Goal: Transaction & Acquisition: Purchase product/service

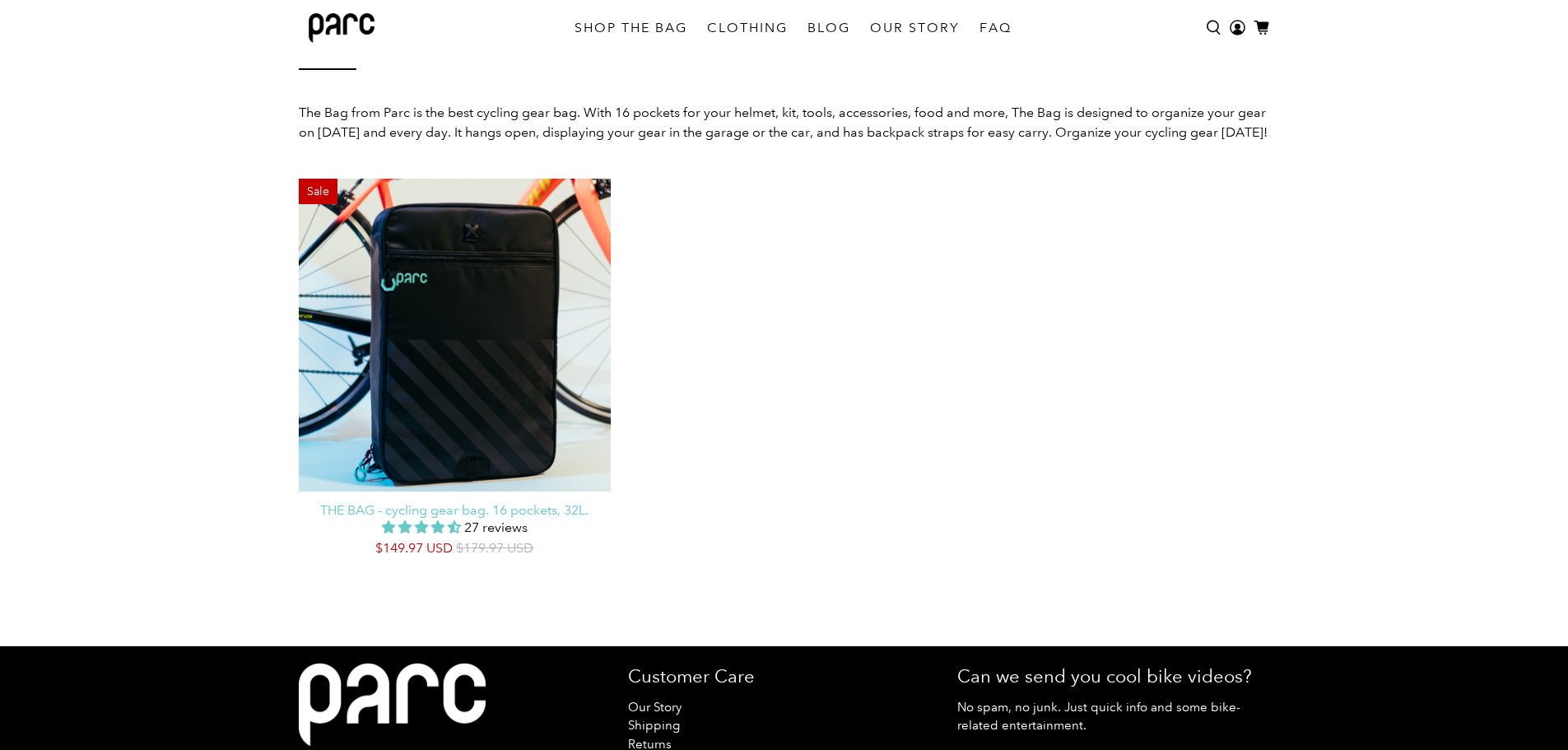
scroll to position [155, 0]
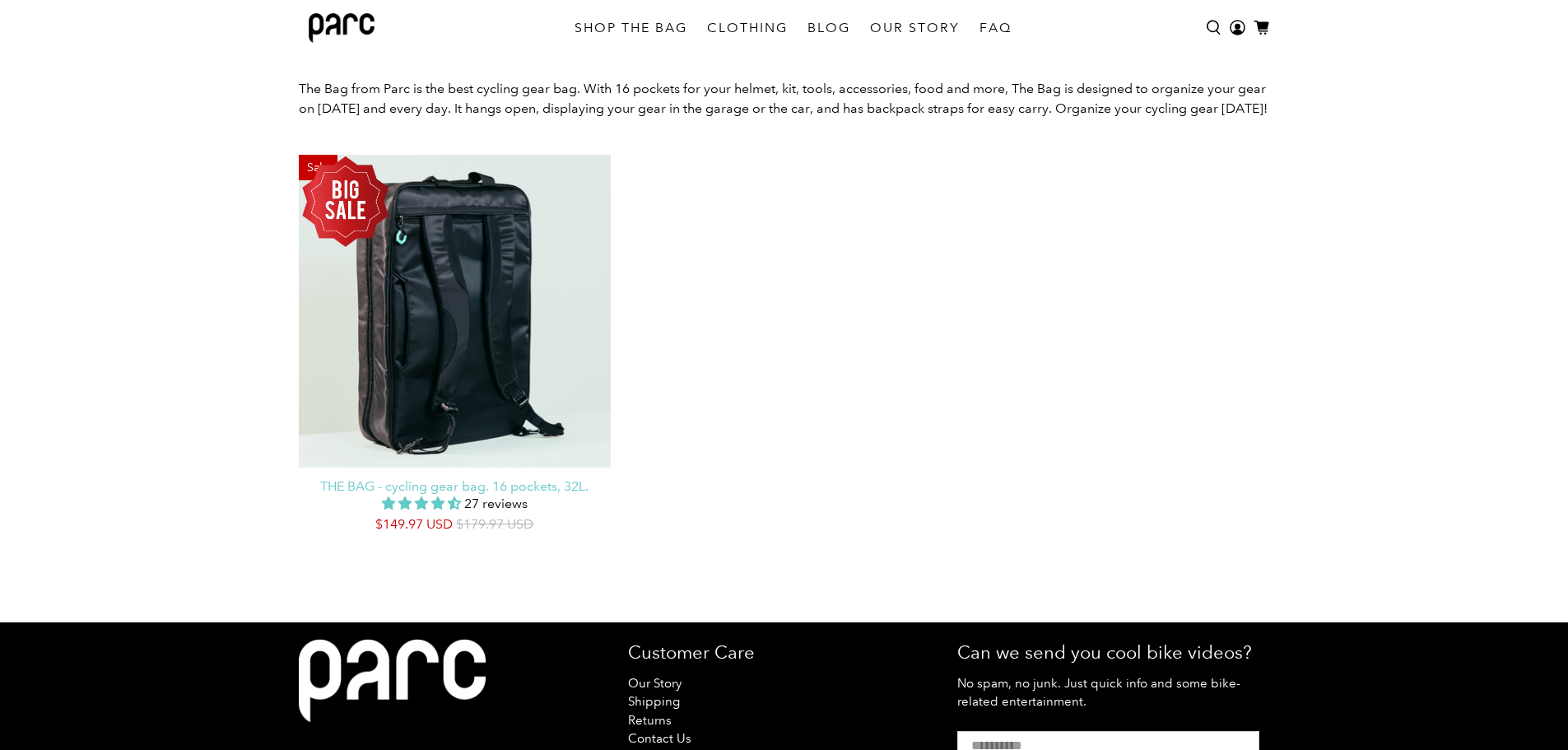
click at [460, 379] on div "Sale" at bounding box center [455, 310] width 313 height 313
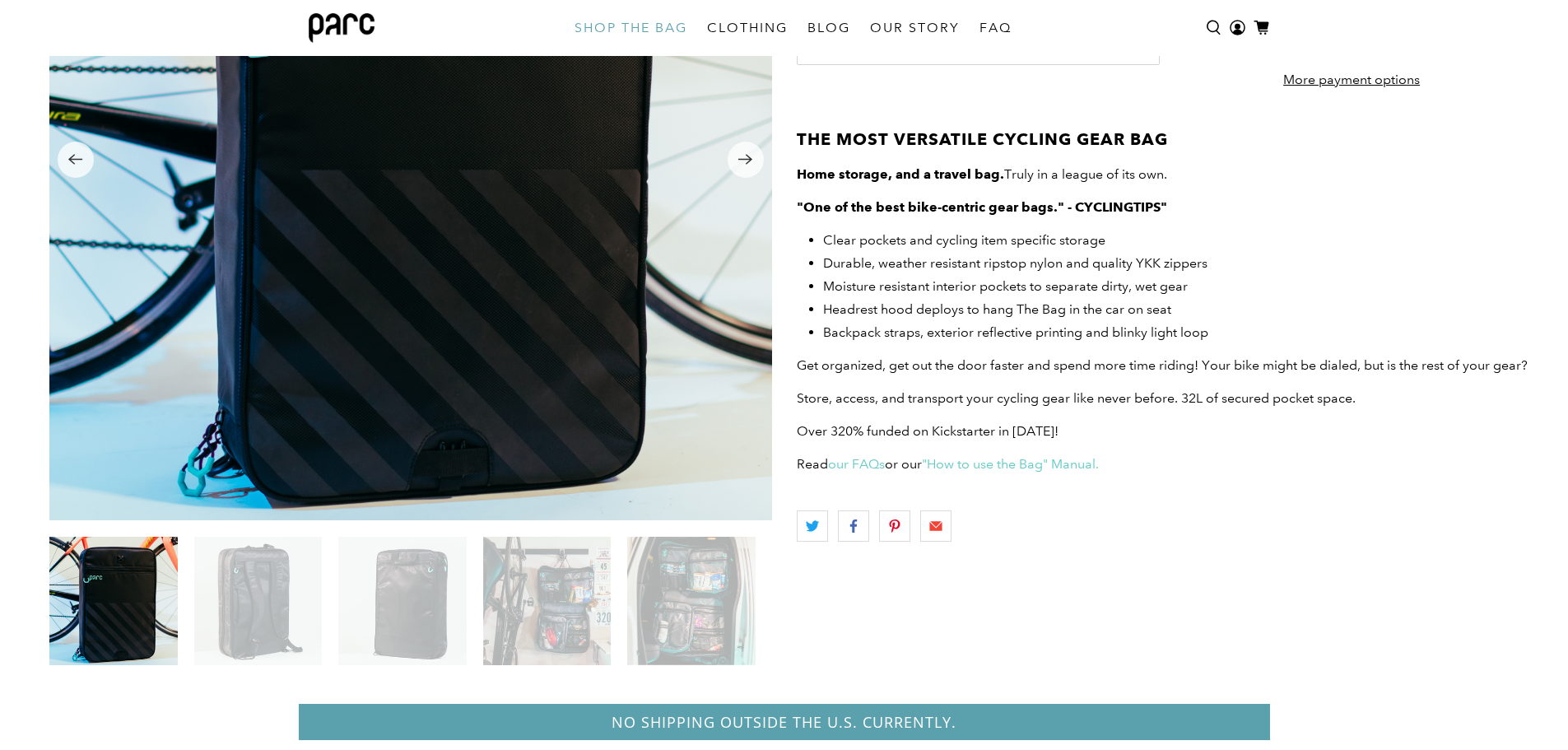
scroll to position [481, 0]
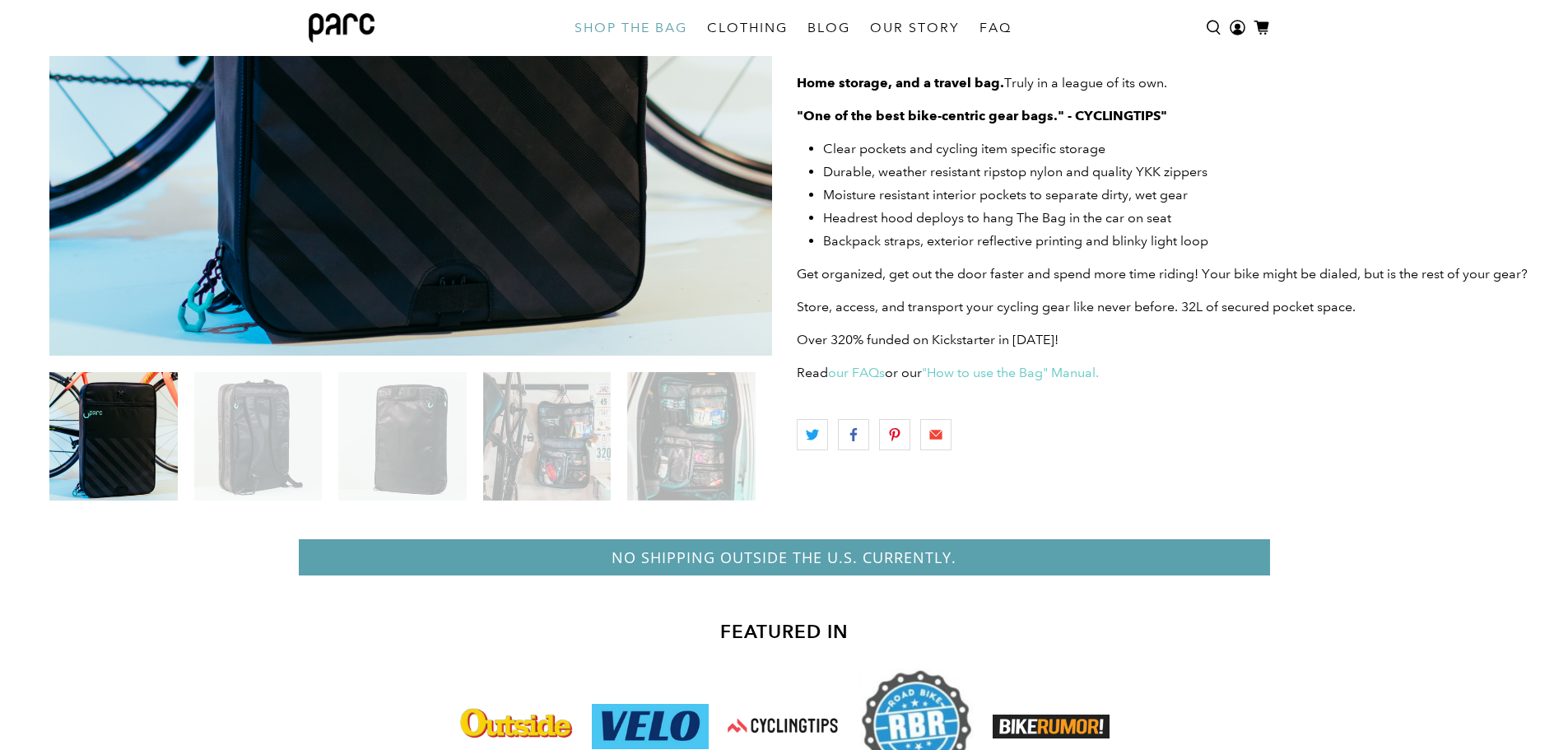
click at [422, 461] on img at bounding box center [402, 435] width 128 height 128
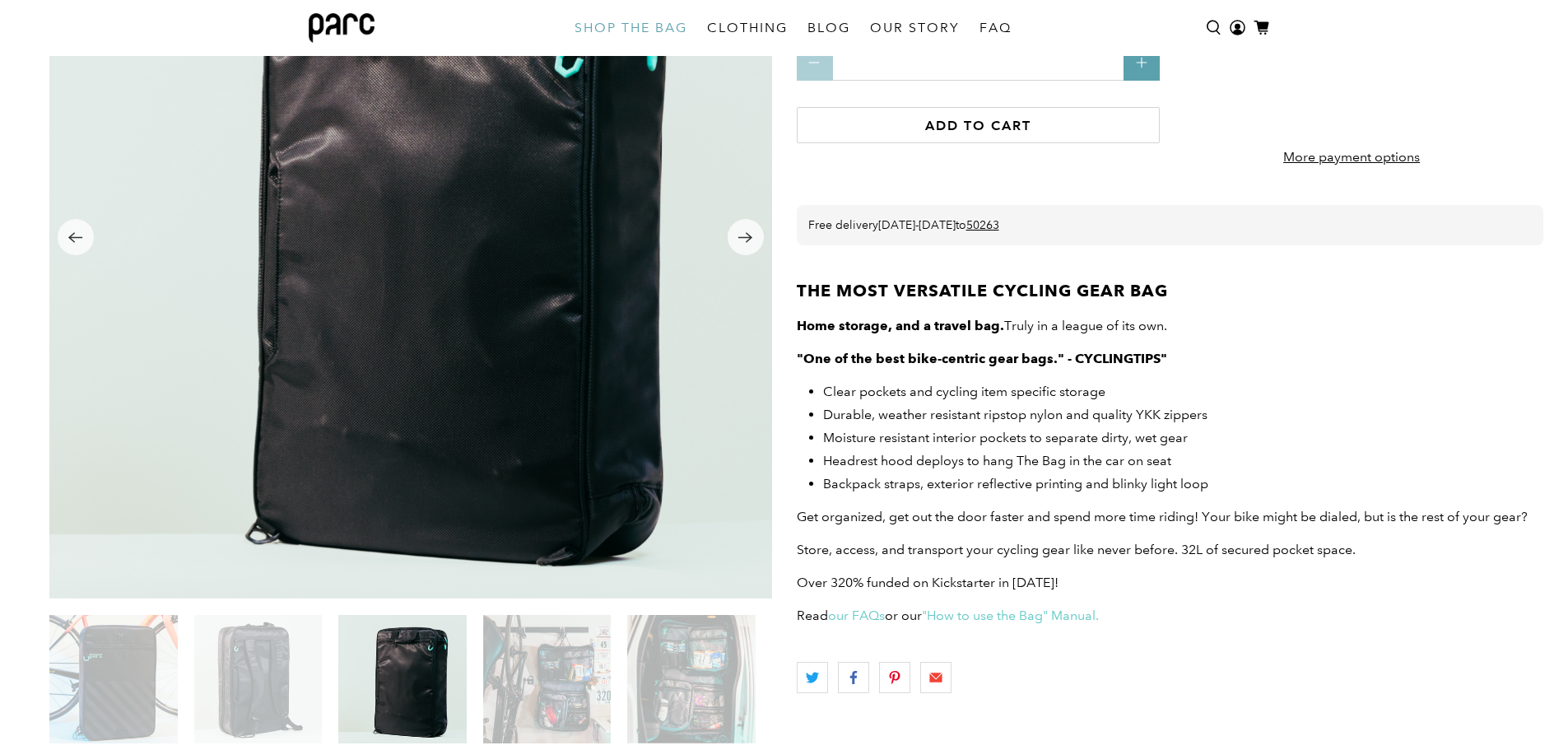
scroll to position [153, 0]
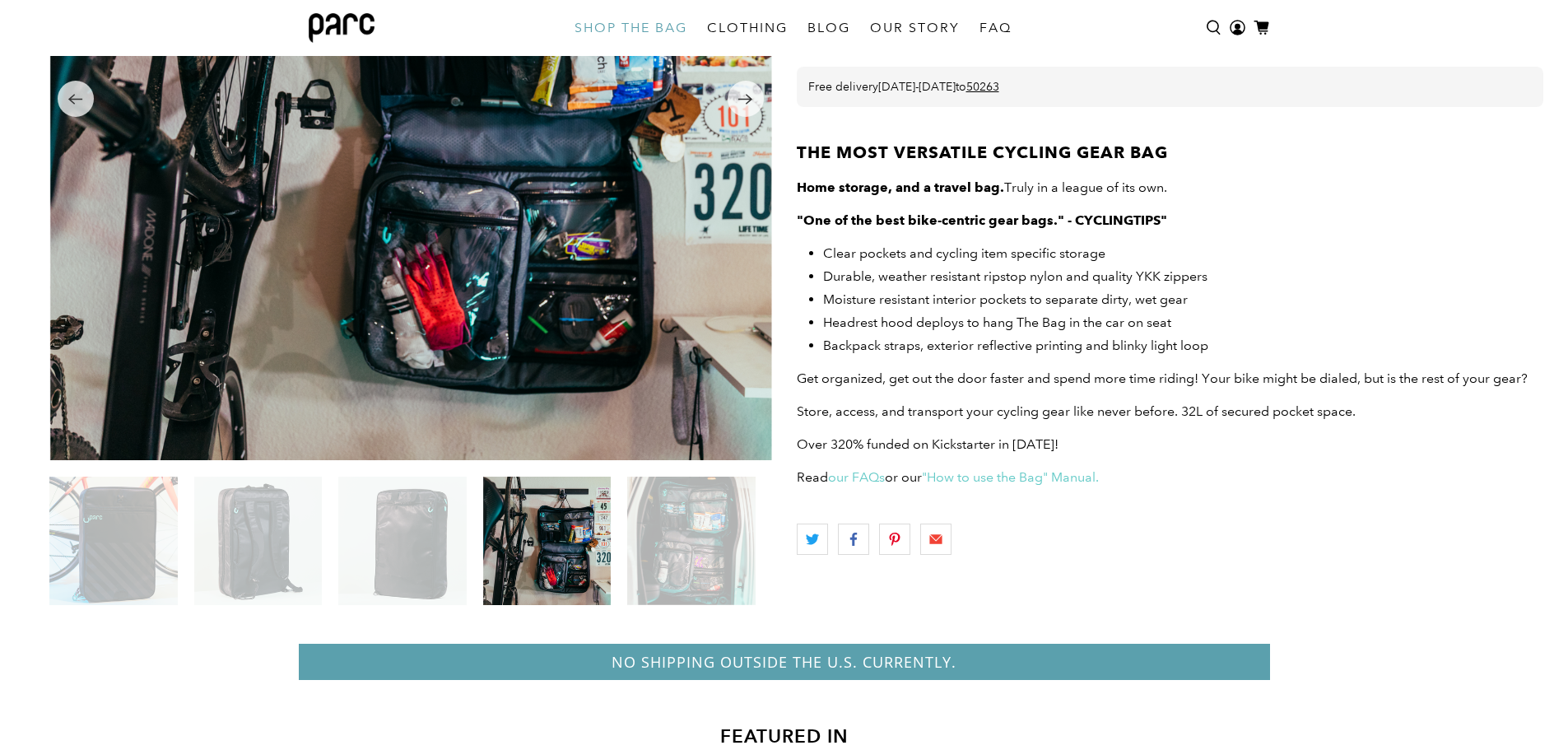
scroll to position [399, 0]
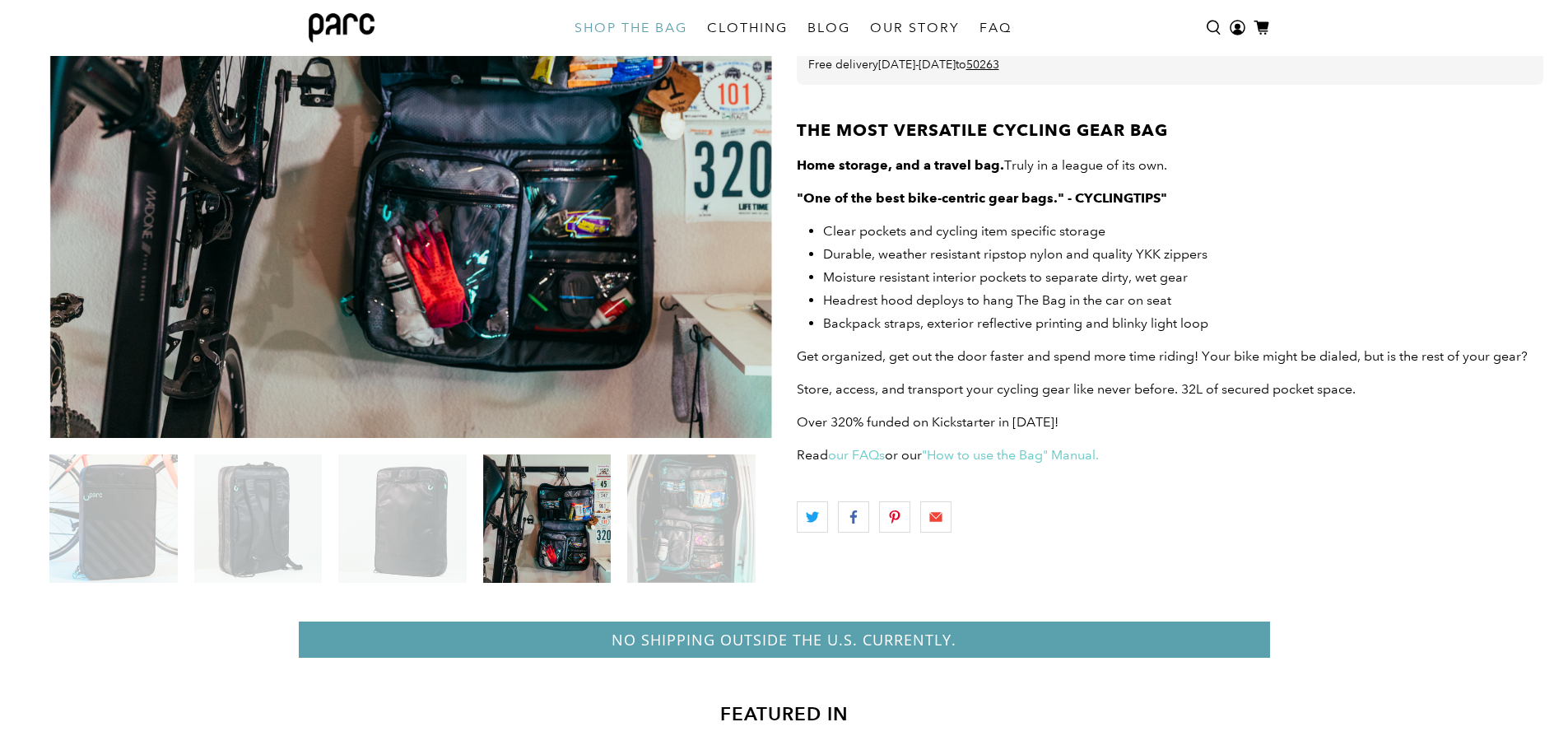
click at [714, 515] on img at bounding box center [690, 518] width 128 height 128
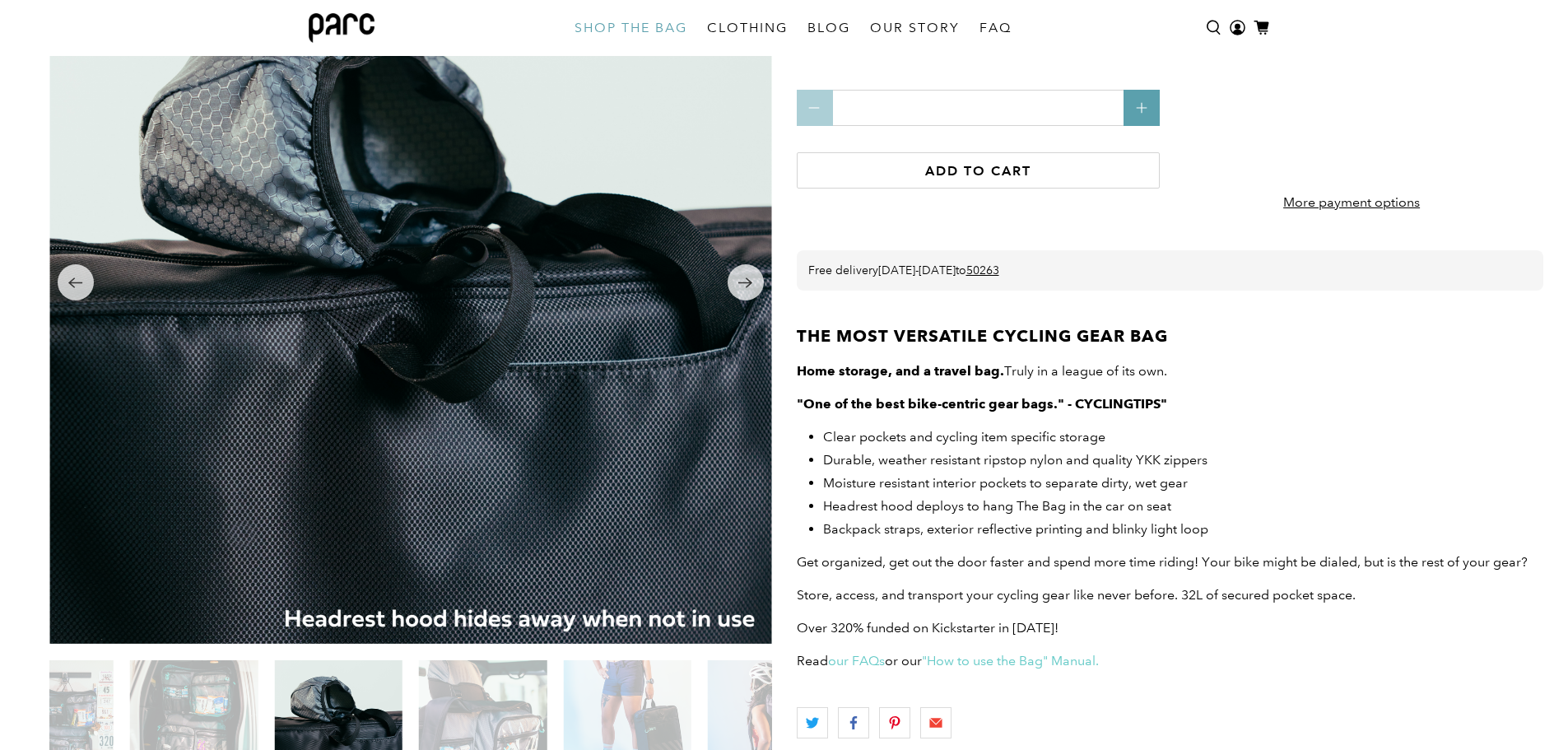
scroll to position [70, 0]
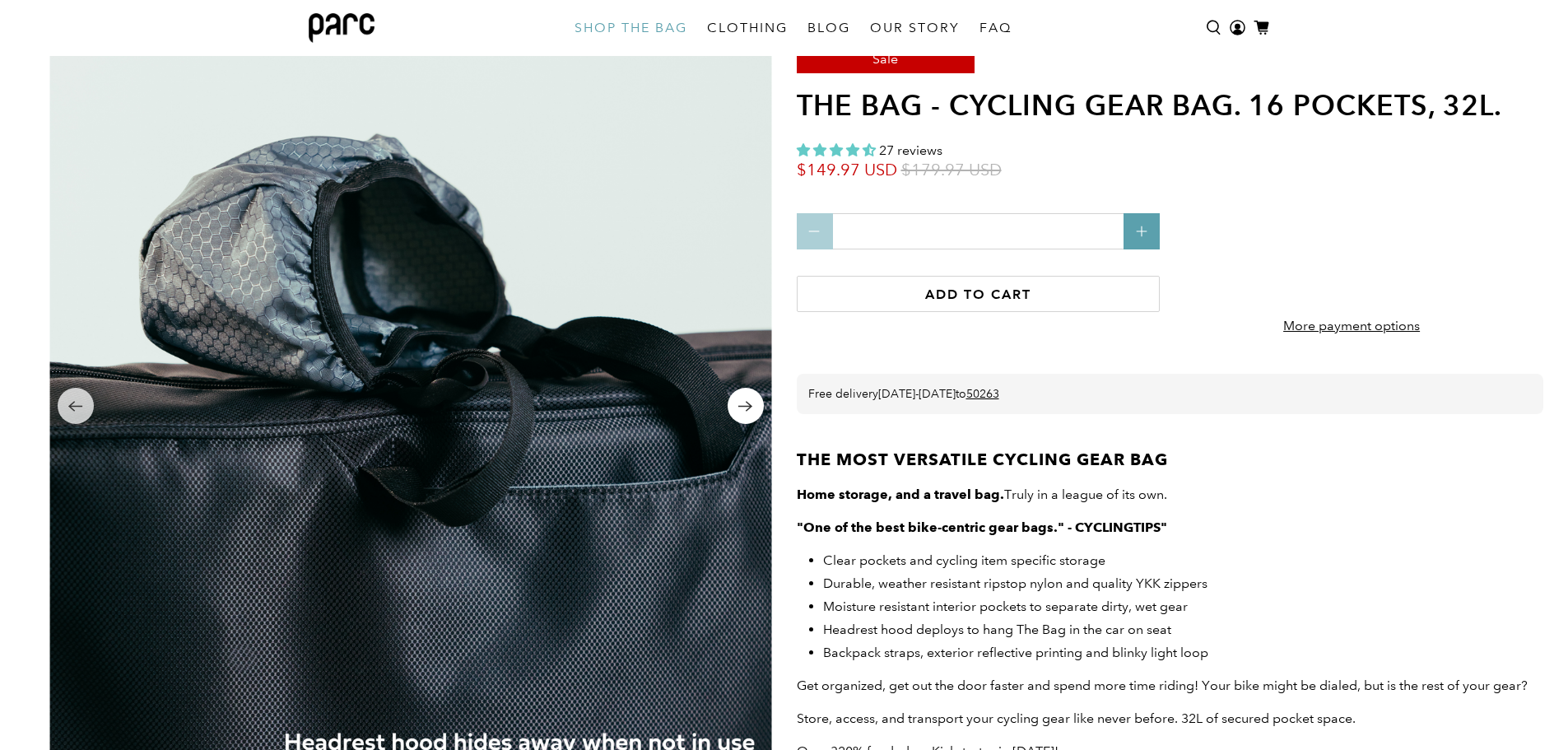
click at [744, 403] on icon "Next" at bounding box center [745, 406] width 16 height 21
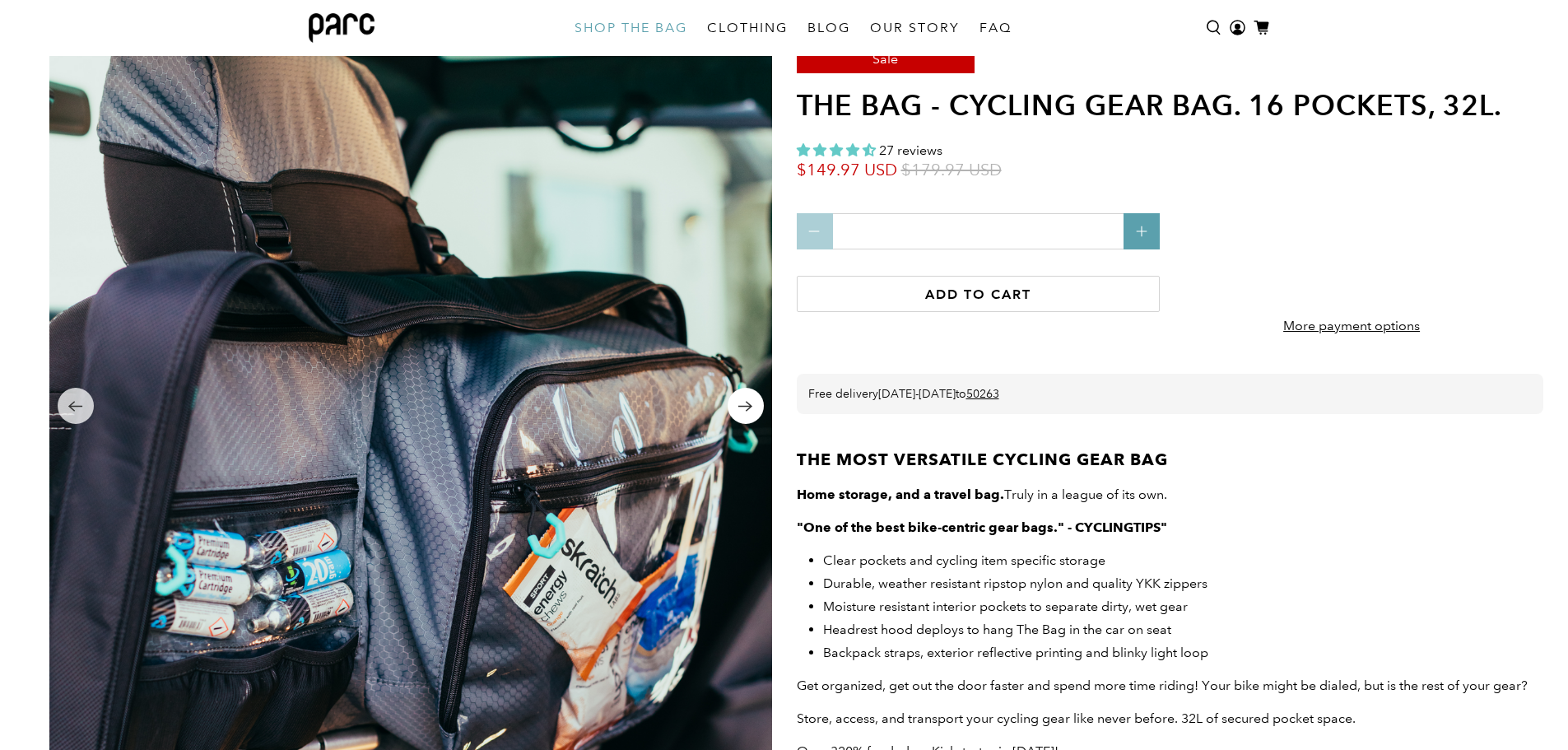
click at [744, 403] on icon "Next" at bounding box center [745, 406] width 16 height 21
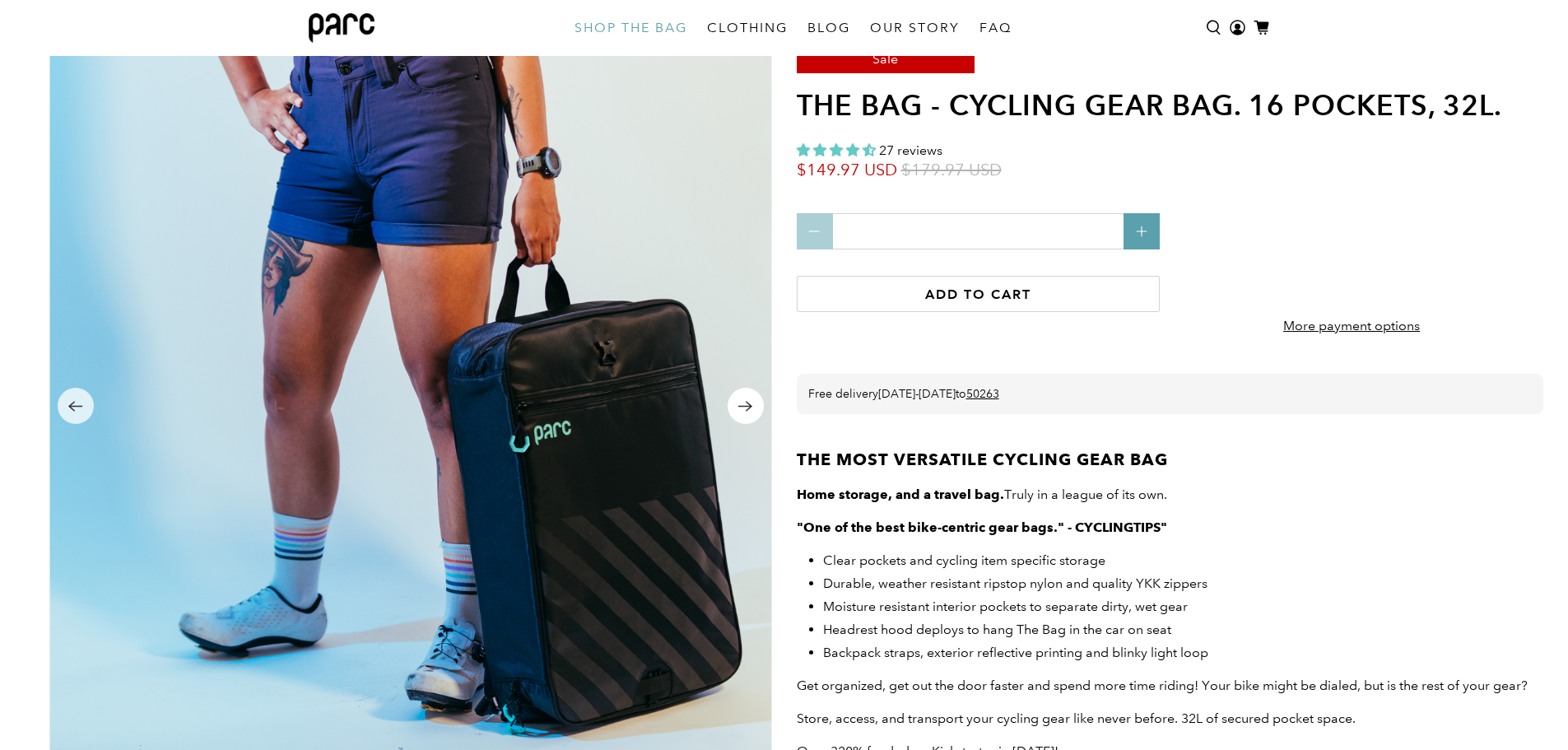
click at [744, 403] on icon "Next" at bounding box center [745, 406] width 16 height 21
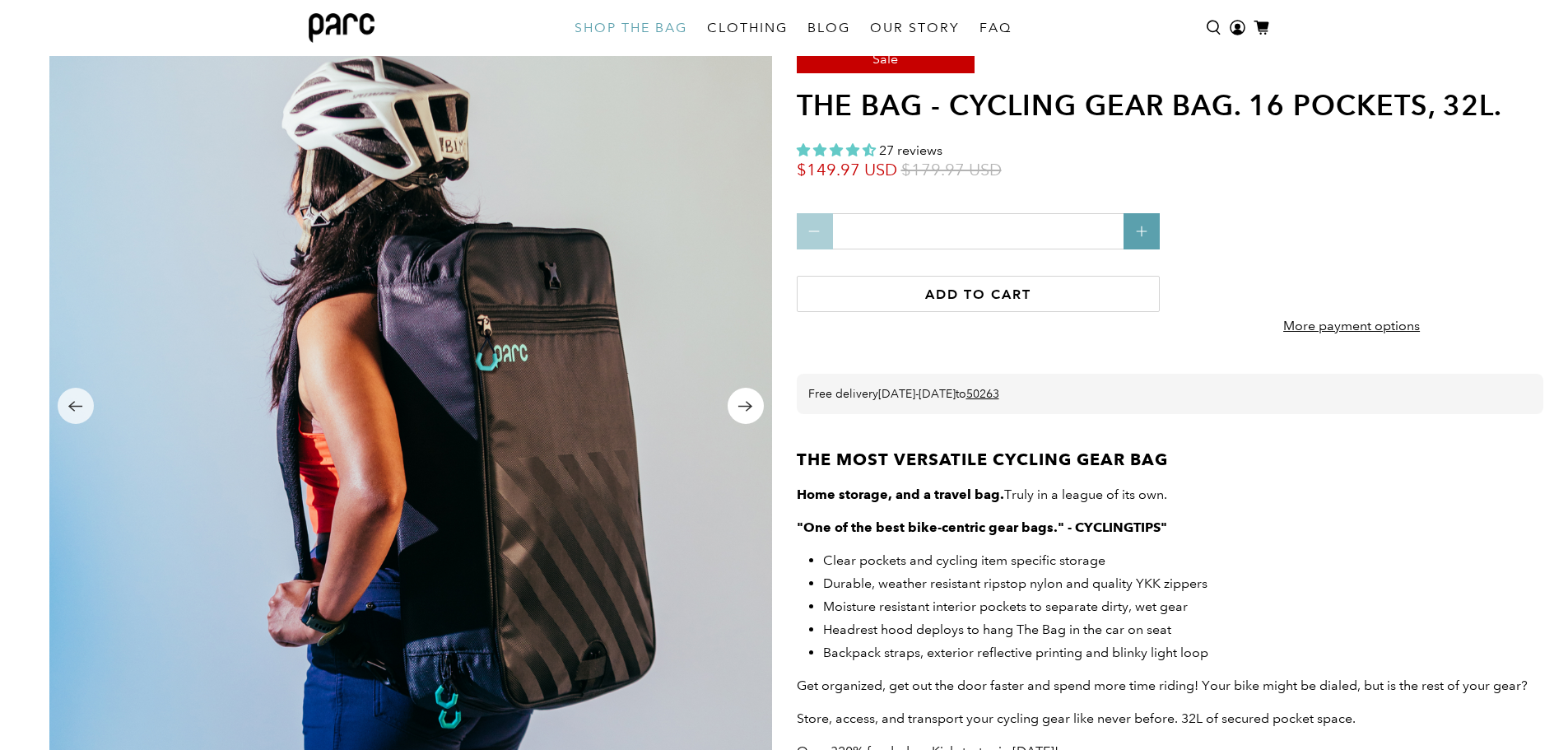
click at [744, 403] on icon "Next" at bounding box center [745, 406] width 16 height 21
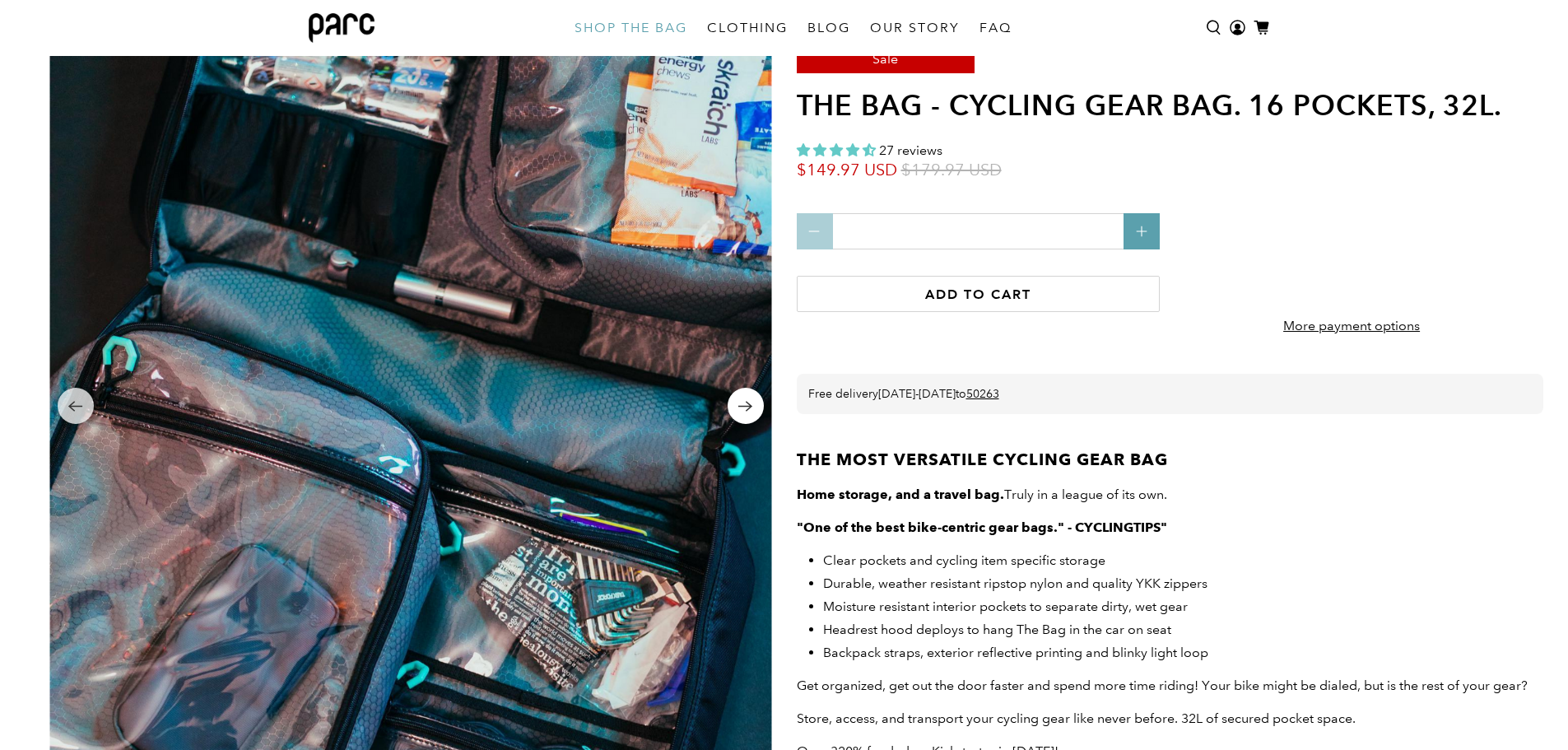
click at [744, 403] on icon "Next" at bounding box center [745, 406] width 16 height 21
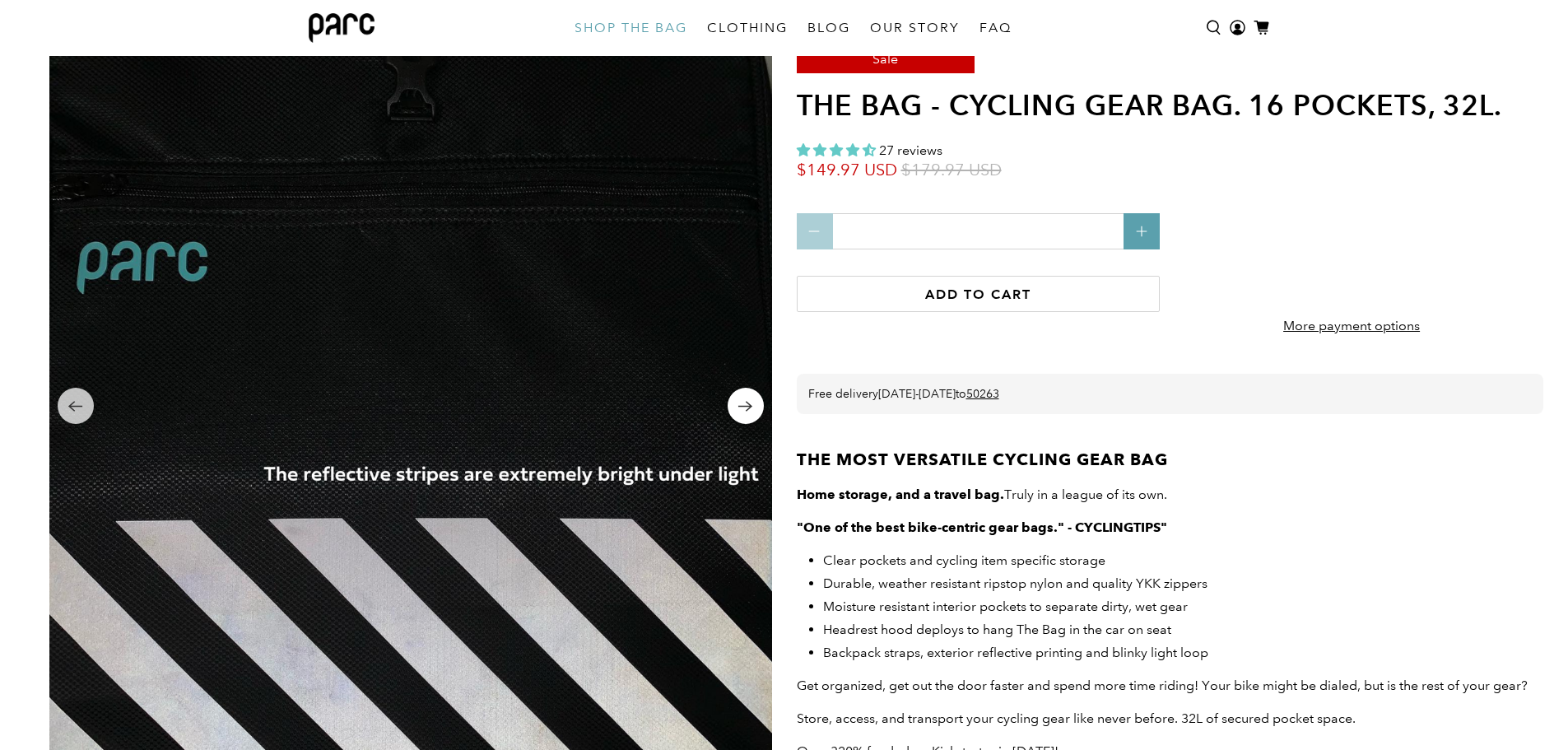
click at [744, 403] on icon "Next" at bounding box center [745, 406] width 16 height 21
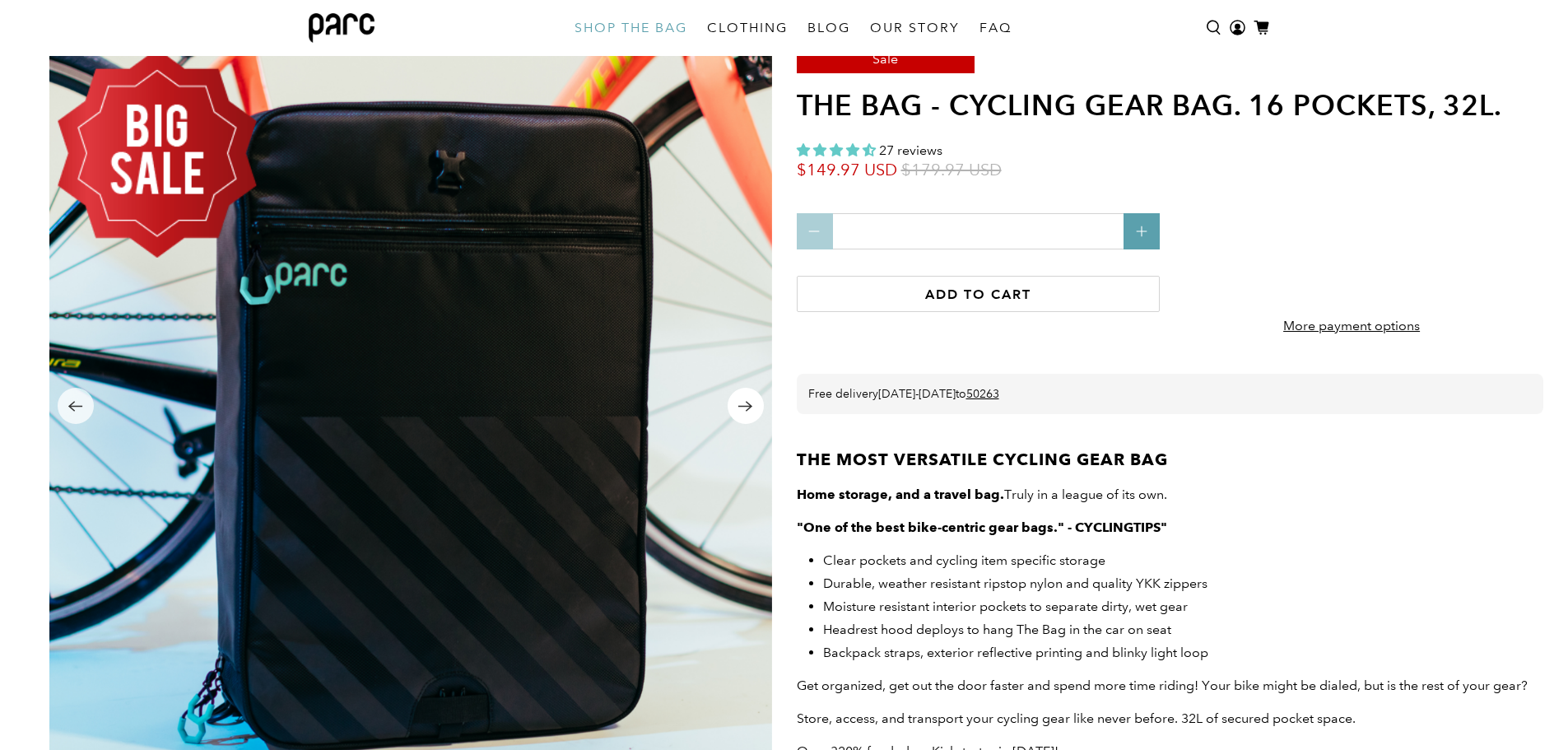
click at [744, 403] on icon "Next" at bounding box center [745, 406] width 16 height 21
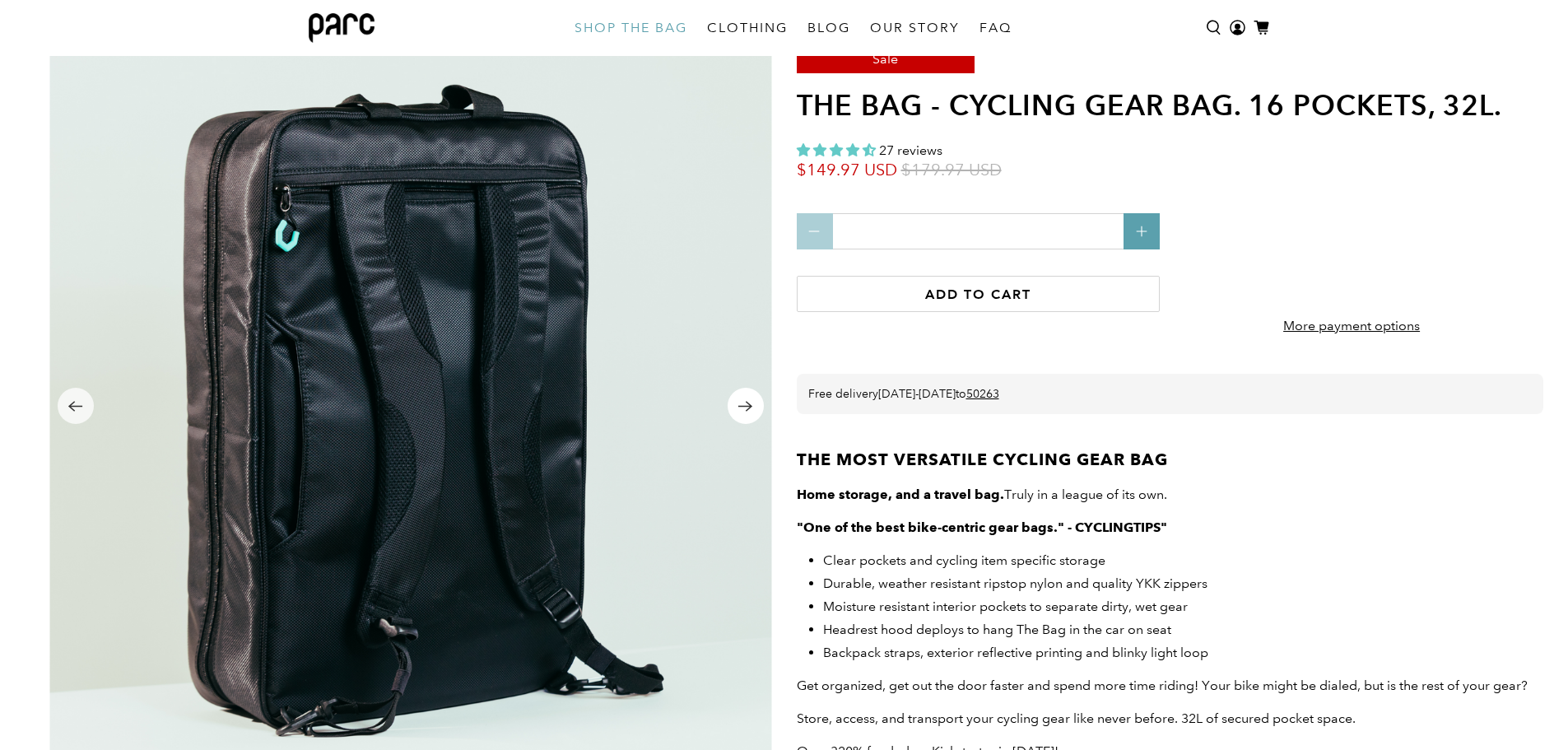
click at [744, 403] on icon "Next" at bounding box center [745, 406] width 16 height 21
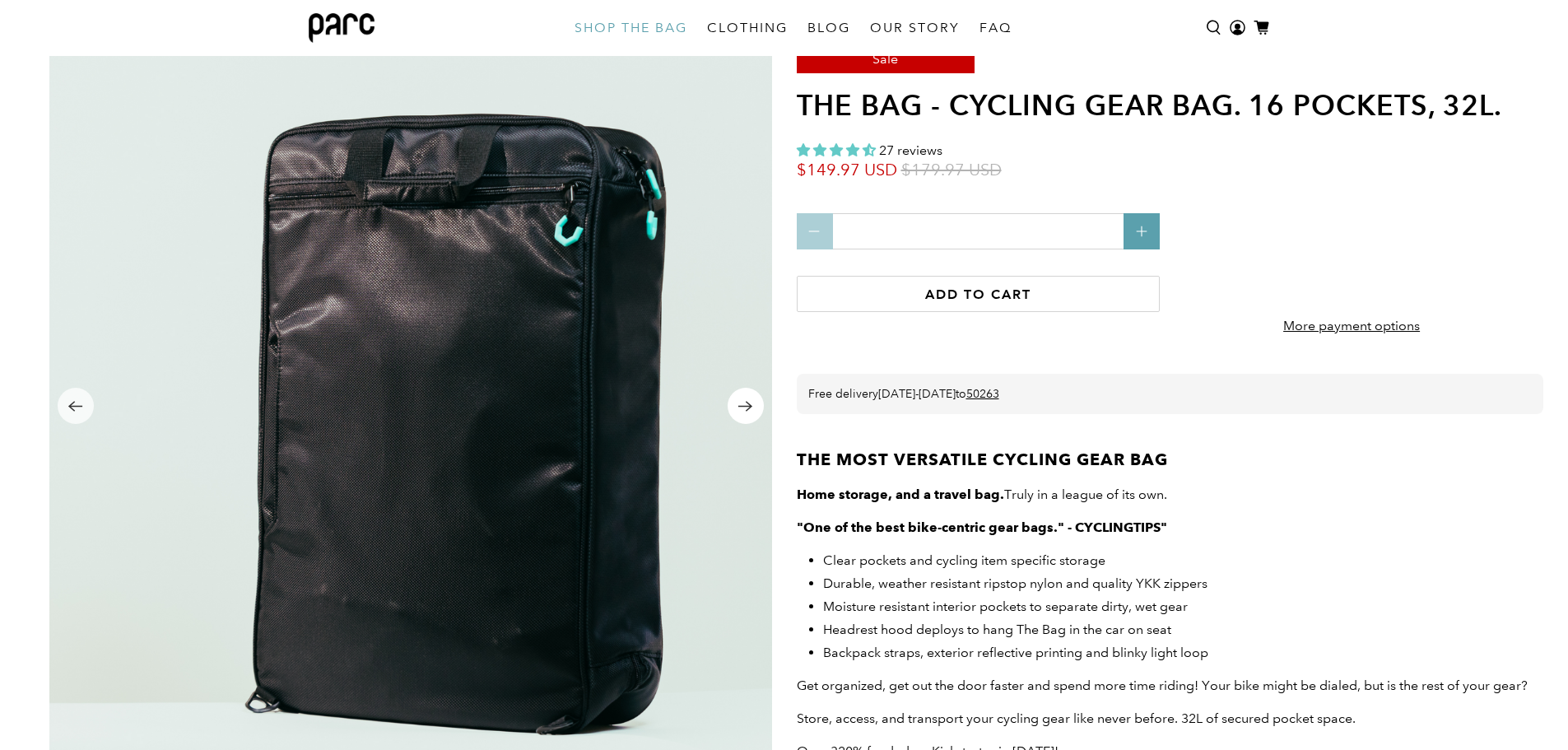
click at [744, 403] on icon "Next" at bounding box center [745, 406] width 16 height 21
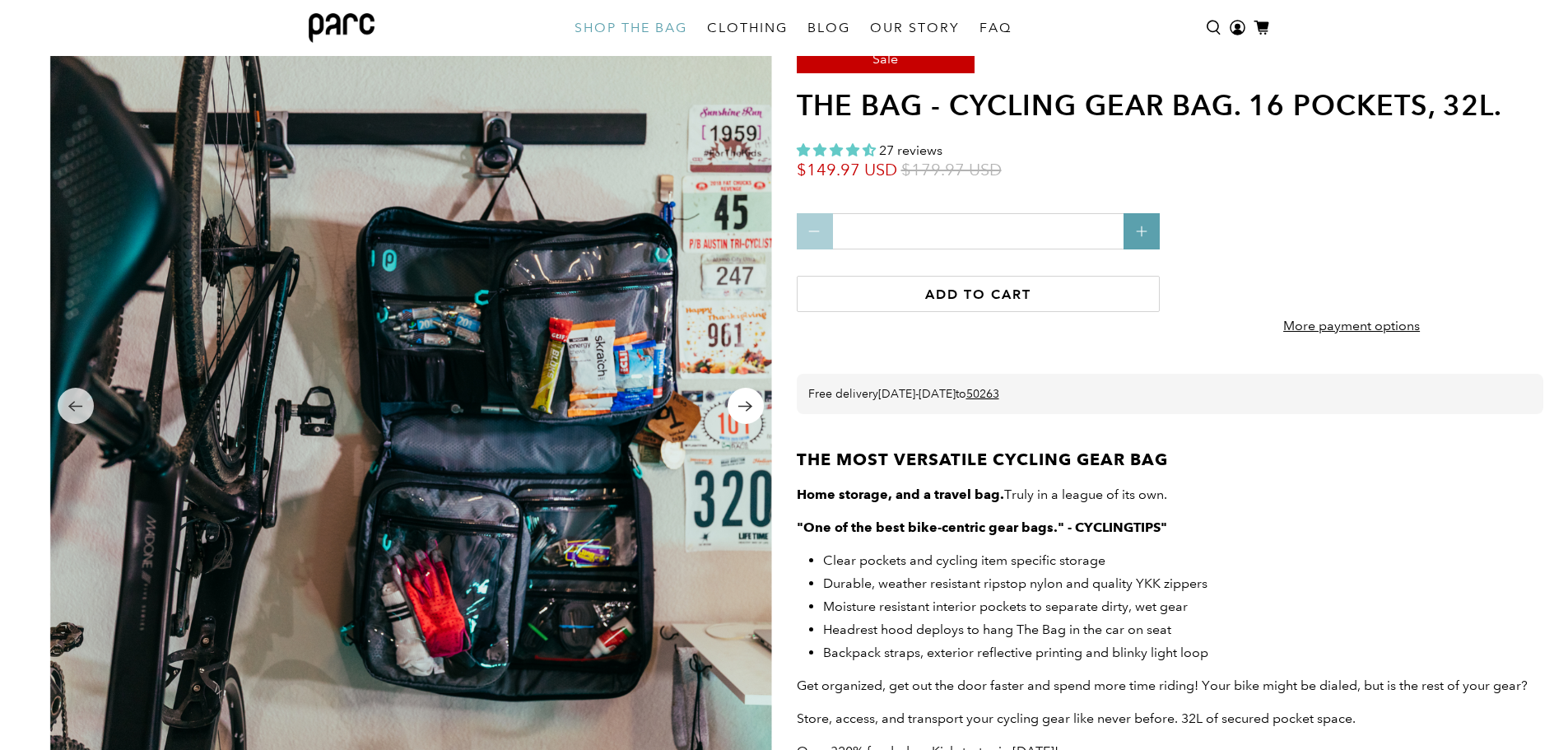
click at [744, 403] on icon "Next" at bounding box center [745, 406] width 16 height 21
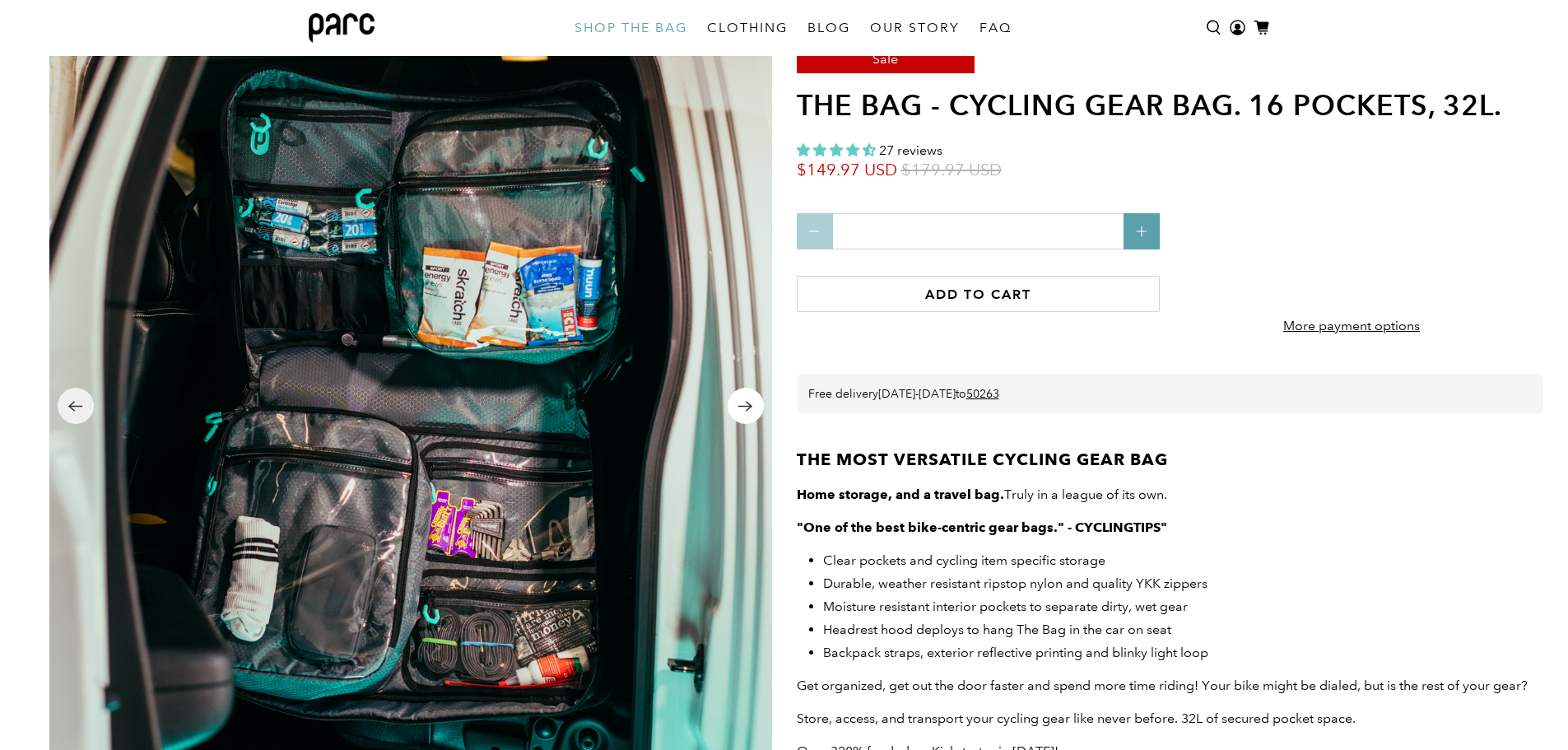
click at [744, 403] on icon "Next" at bounding box center [745, 406] width 16 height 21
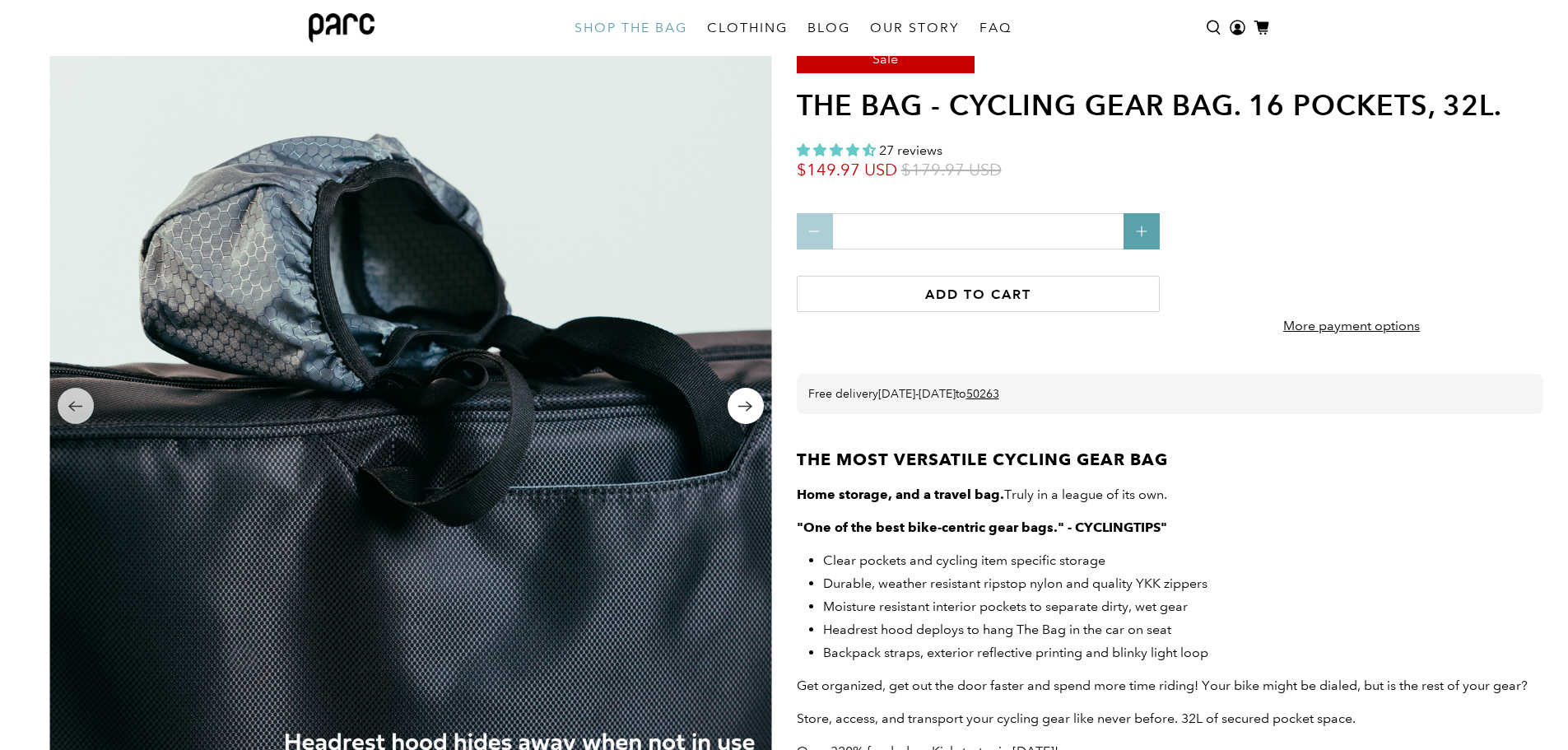
click at [744, 403] on icon "Next" at bounding box center [745, 406] width 16 height 21
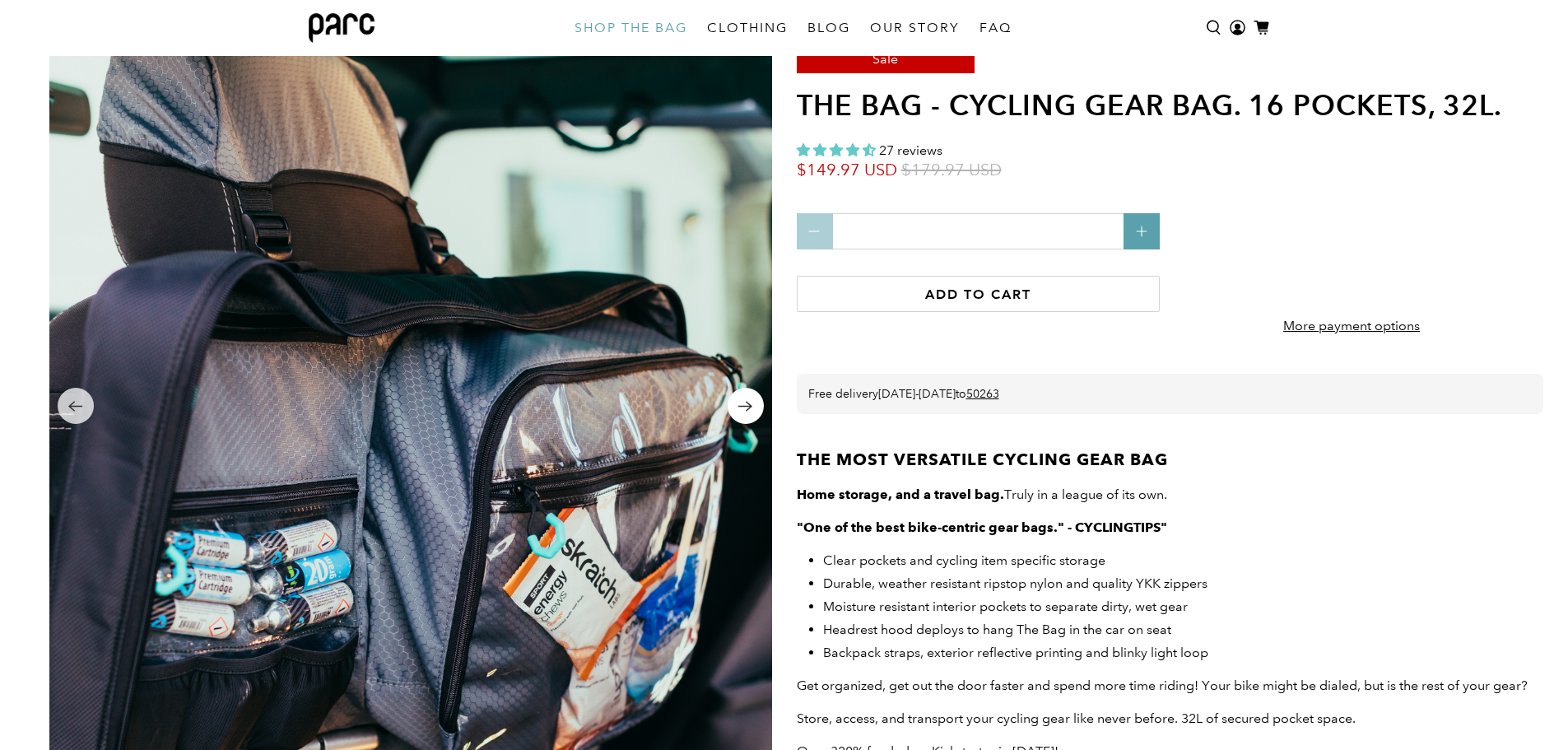
click at [747, 401] on icon "Next" at bounding box center [745, 406] width 16 height 21
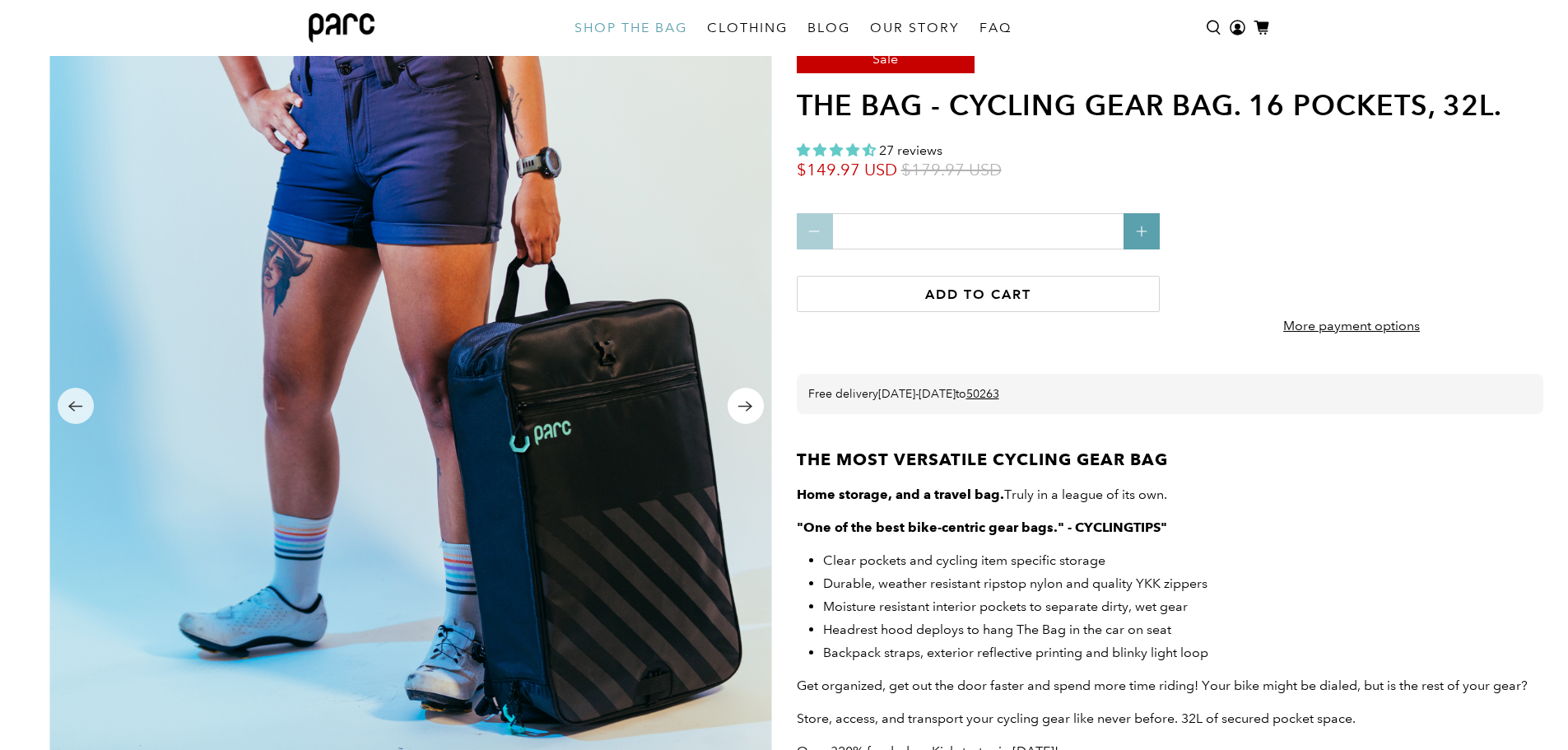
click at [747, 401] on icon "Next" at bounding box center [745, 406] width 16 height 21
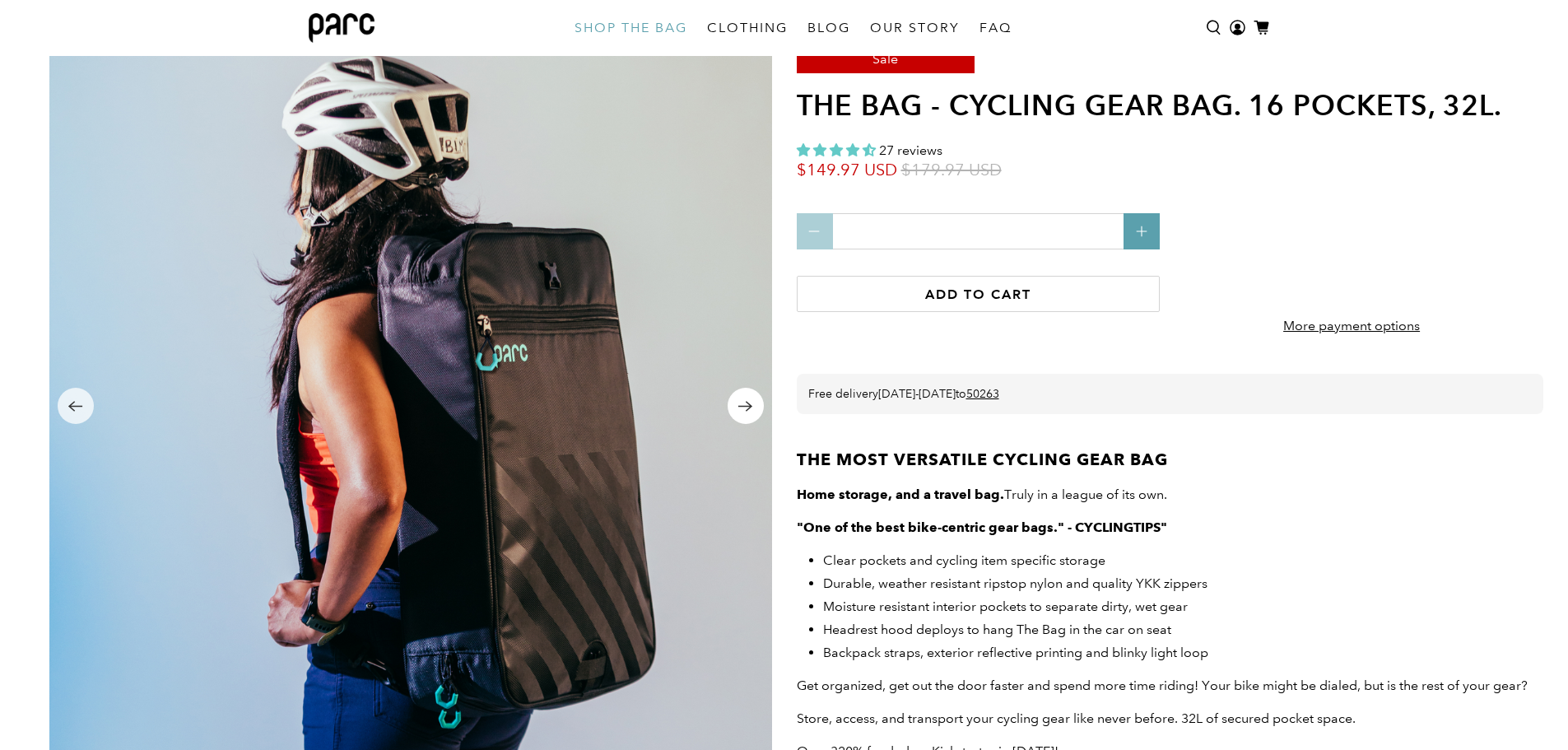
click at [747, 401] on icon "Next" at bounding box center [745, 406] width 16 height 21
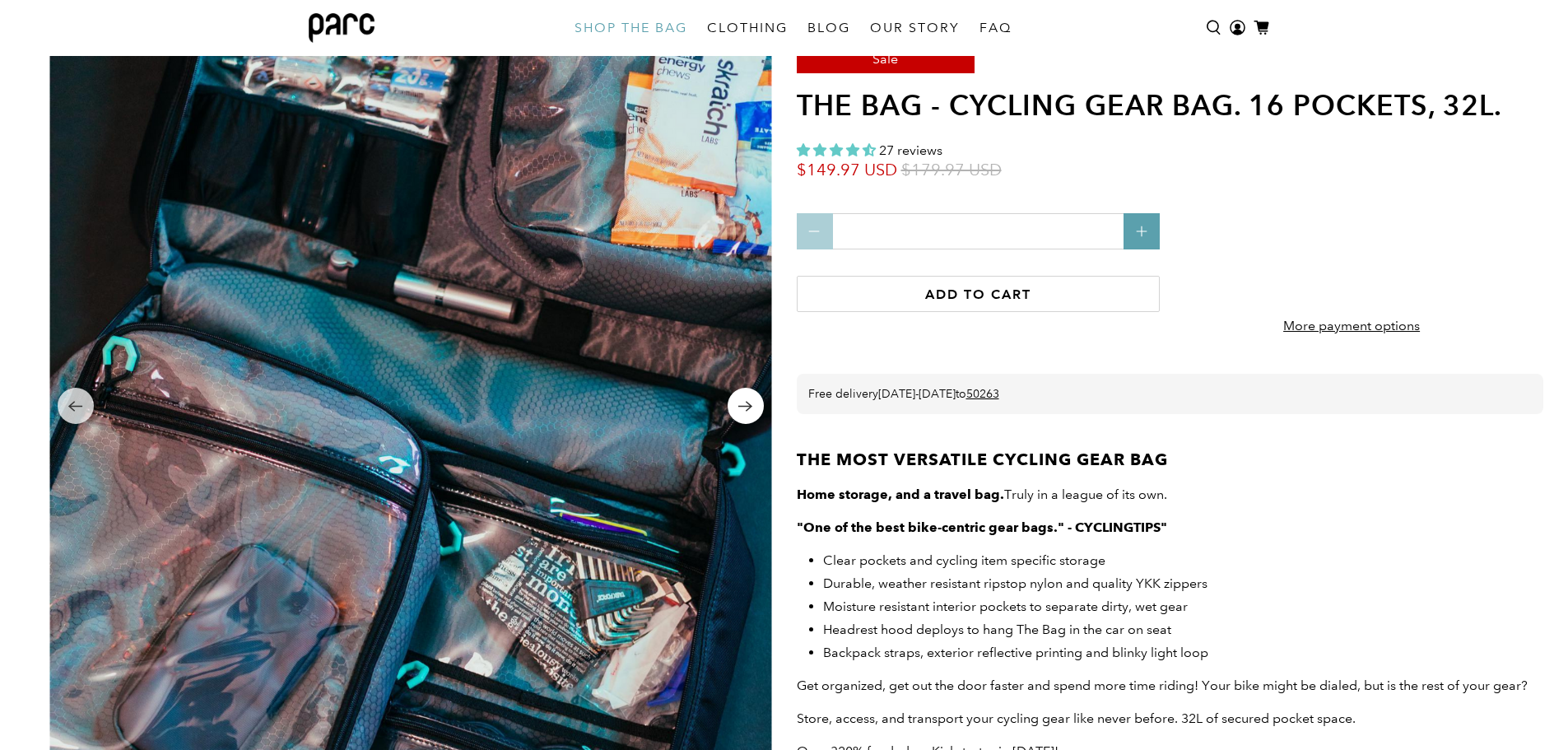
click at [747, 401] on icon "Next" at bounding box center [745, 406] width 16 height 21
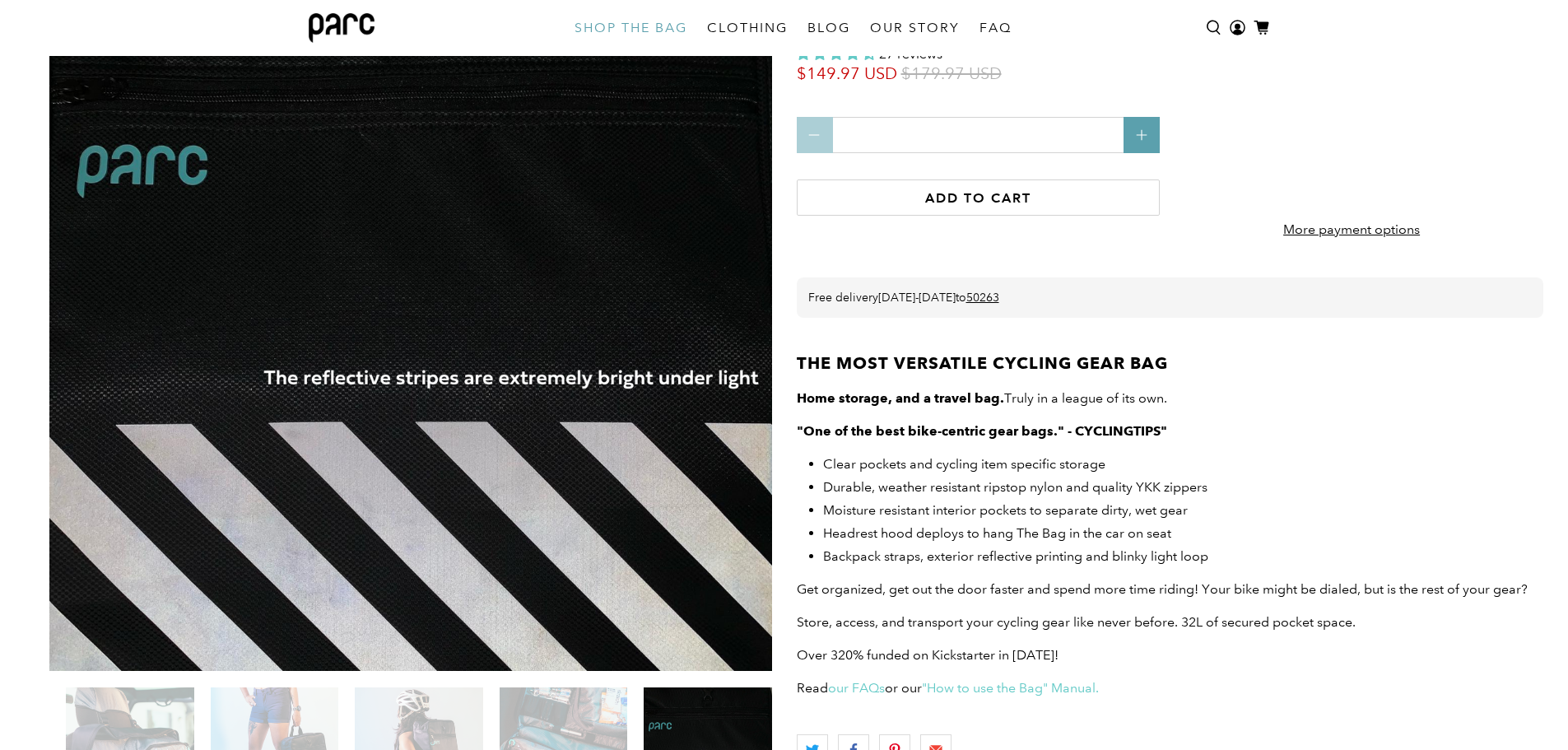
scroll to position [317, 0]
